Goal: Entertainment & Leisure: Consume media (video, audio)

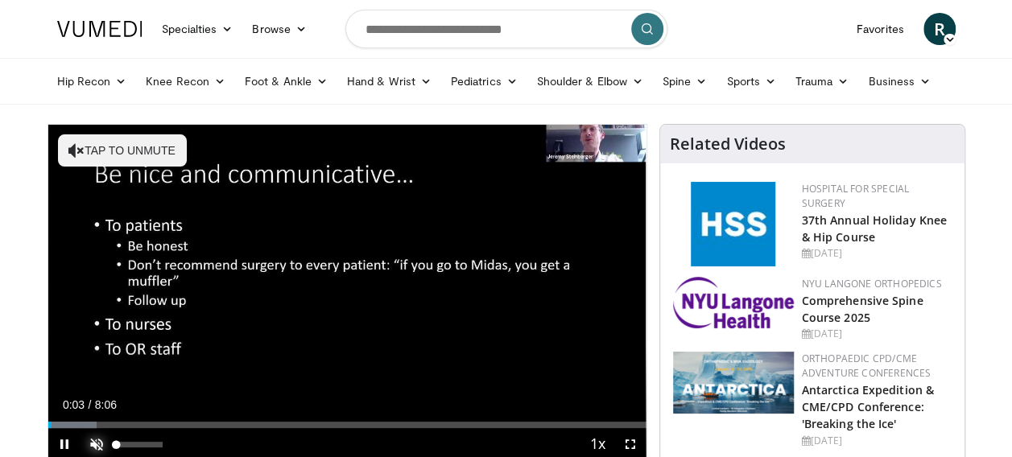
click at [91, 448] on span "Video Player" at bounding box center [96, 444] width 32 height 32
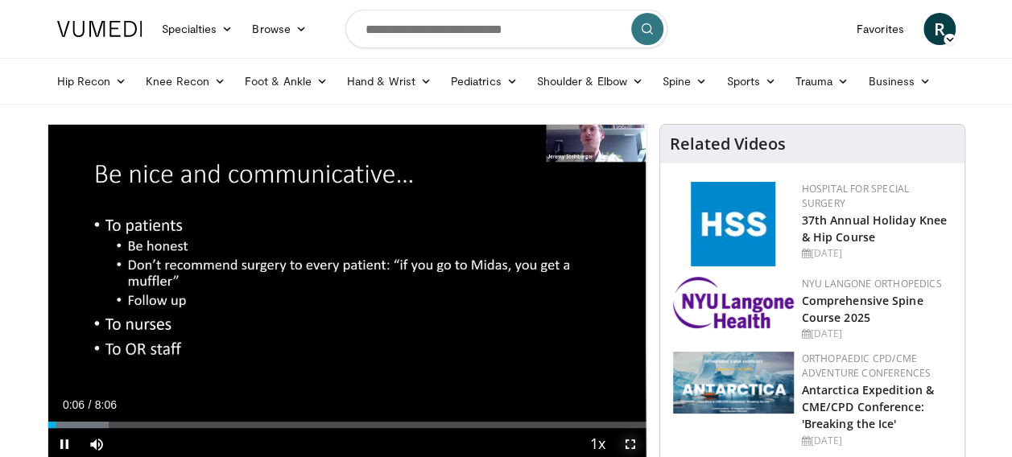
click at [632, 448] on span "Video Player" at bounding box center [630, 444] width 32 height 32
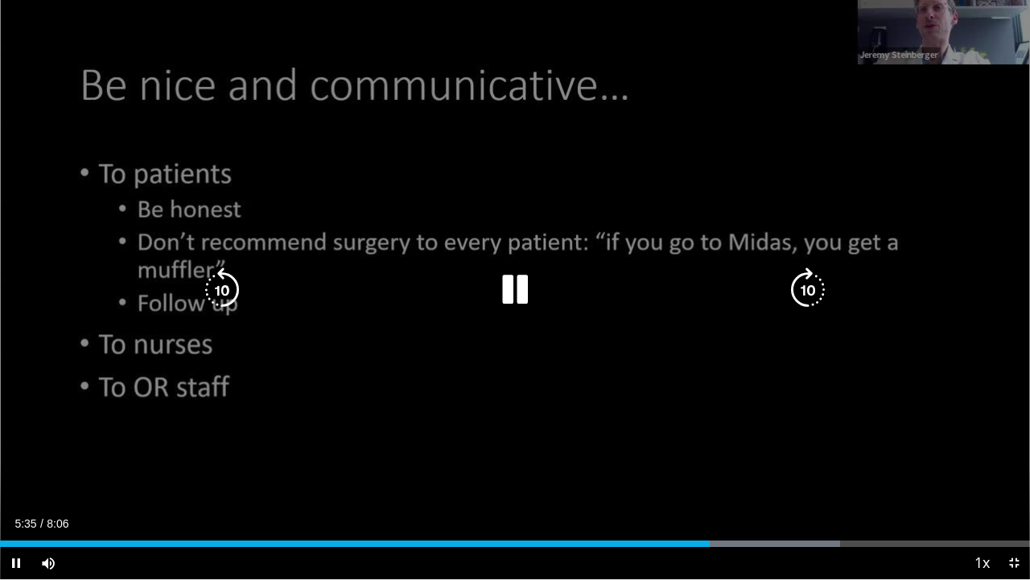
click at [218, 287] on icon "Video Player" at bounding box center [222, 289] width 45 height 45
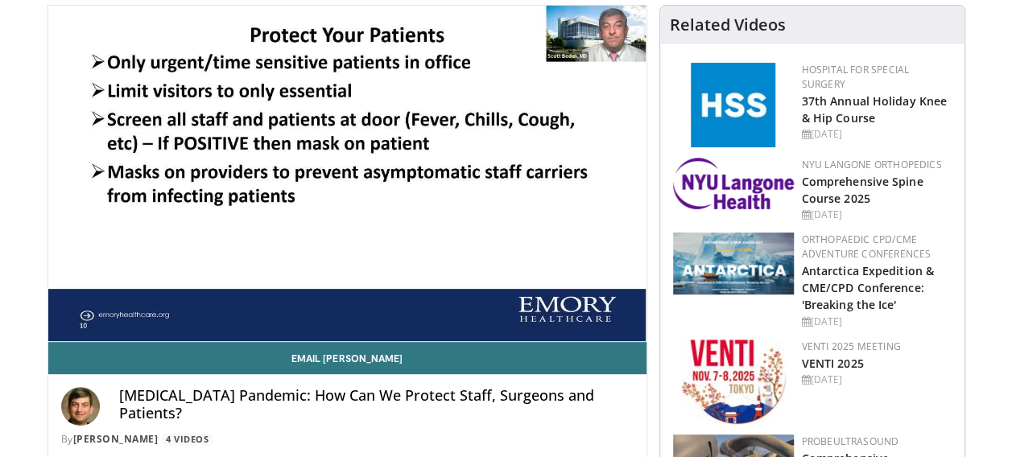
scroll to position [115, 0]
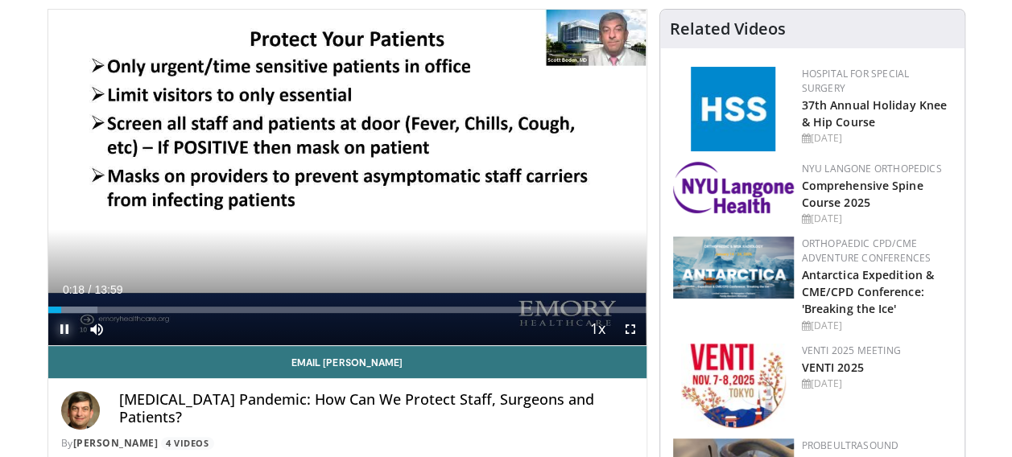
click at [63, 330] on span "Video Player" at bounding box center [64, 329] width 32 height 32
